Goal: Information Seeking & Learning: Compare options

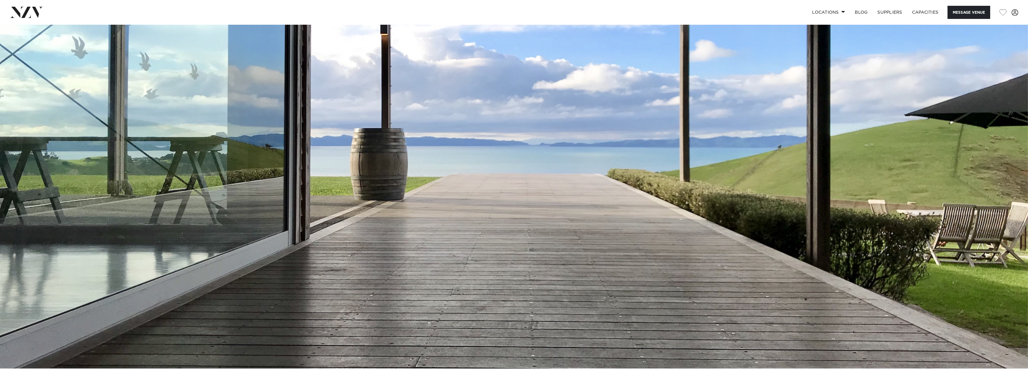
scroll to position [61, 0]
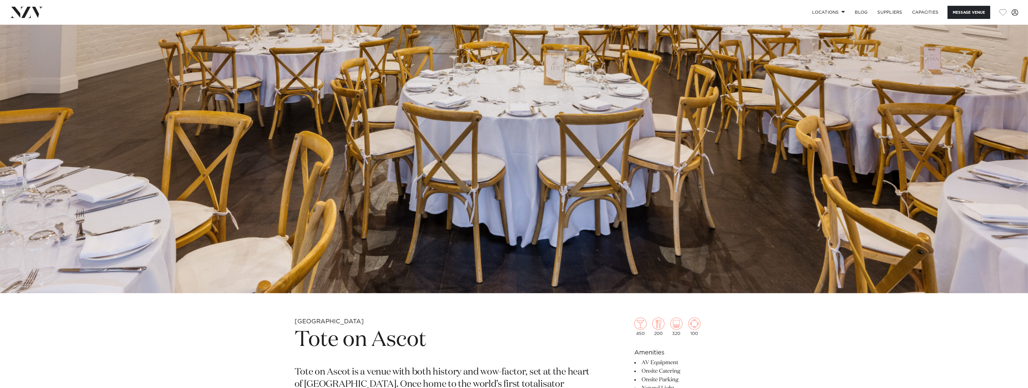
scroll to position [61, 0]
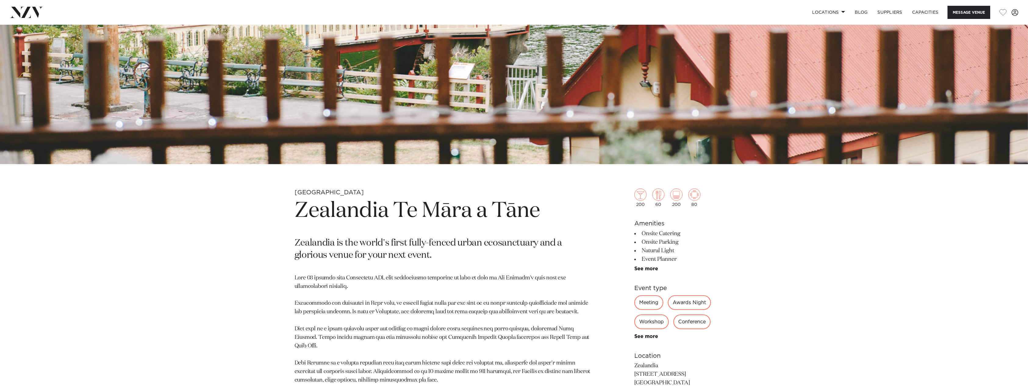
scroll to position [305, 0]
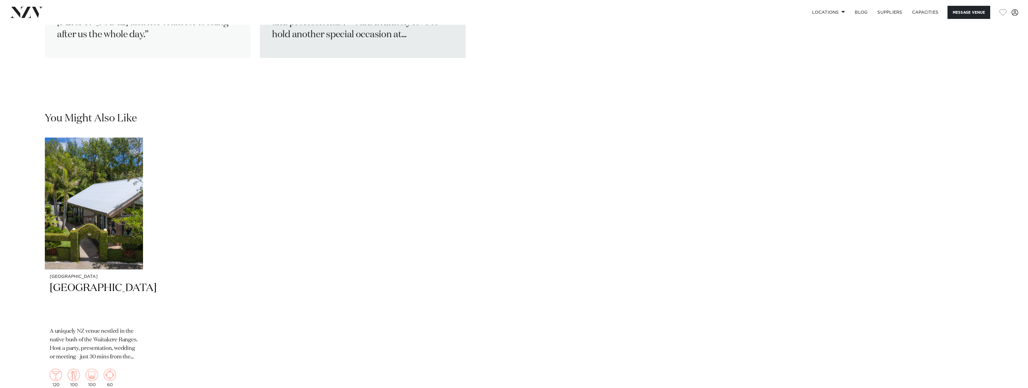
scroll to position [1372, 0]
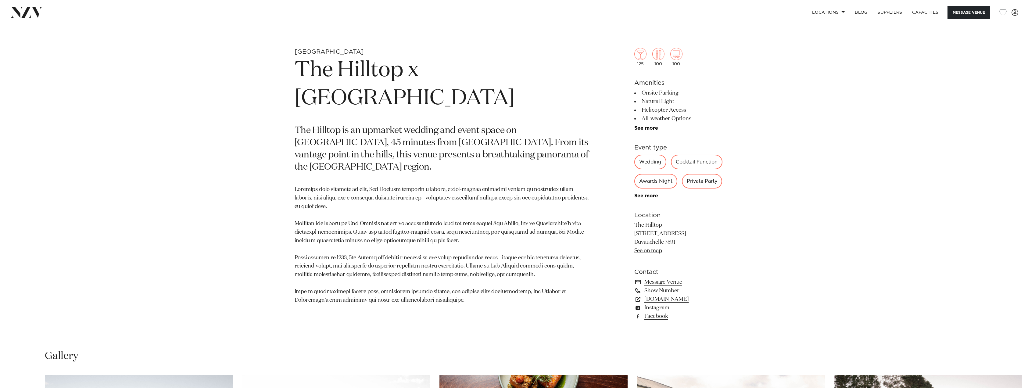
scroll to position [449, 0]
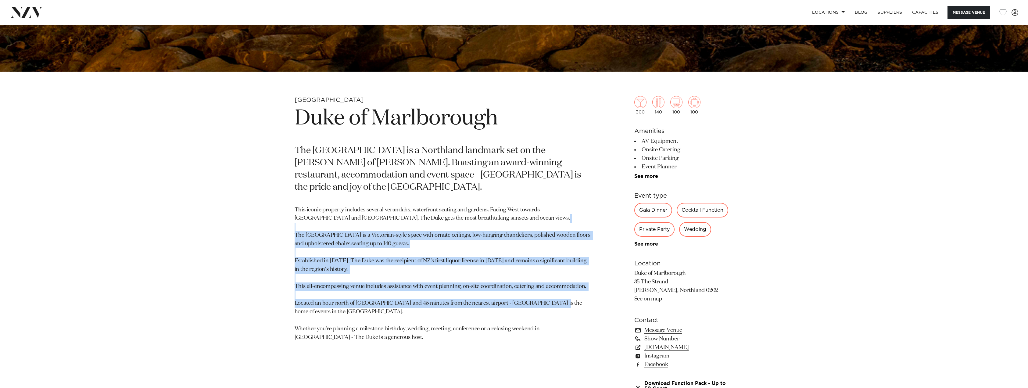
scroll to position [427, 0]
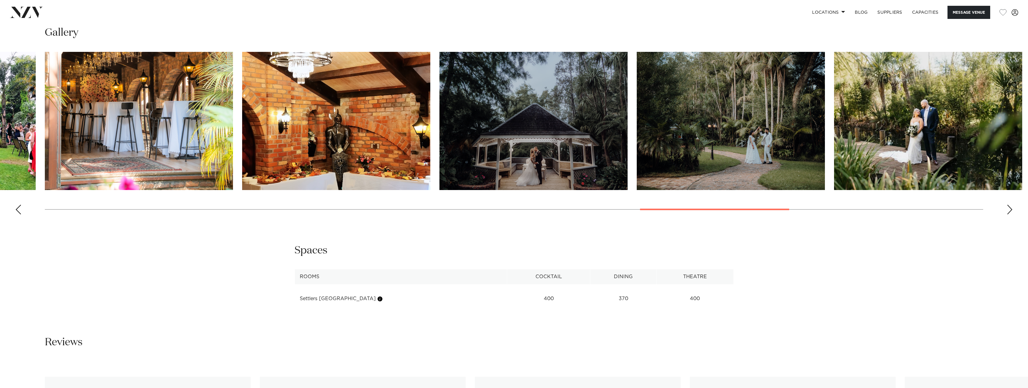
scroll to position [823, 0]
